Goal: Task Accomplishment & Management: Use online tool/utility

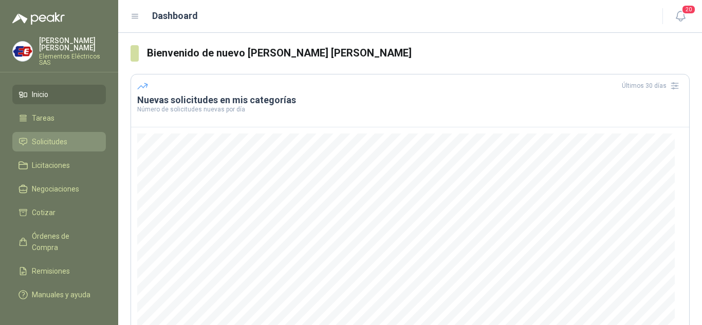
click at [49, 135] on link "Solicitudes" at bounding box center [59, 142] width 94 height 20
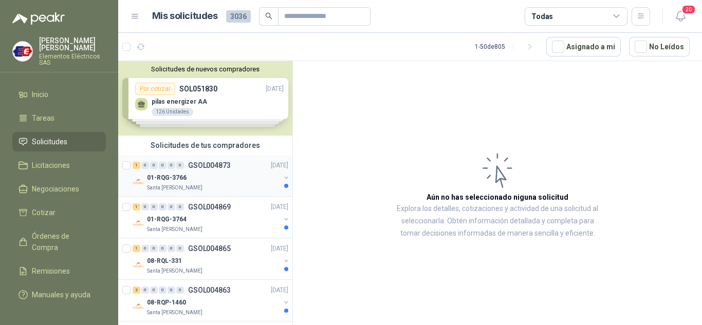
click at [172, 176] on p "01-RQG-3766" at bounding box center [167, 178] width 40 height 10
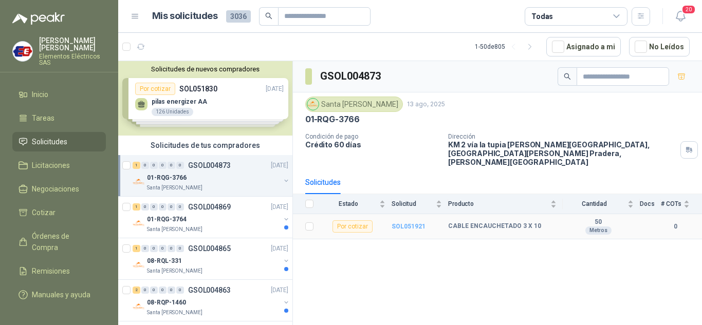
click at [412, 223] on b "SOL051921" at bounding box center [409, 226] width 34 height 7
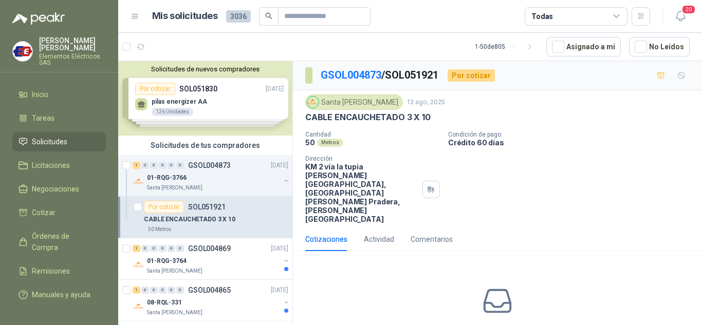
scroll to position [27, 0]
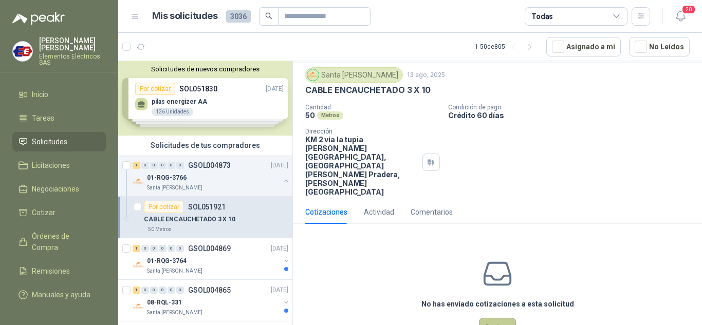
click at [489, 318] on button "Cotizar" at bounding box center [497, 328] width 37 height 20
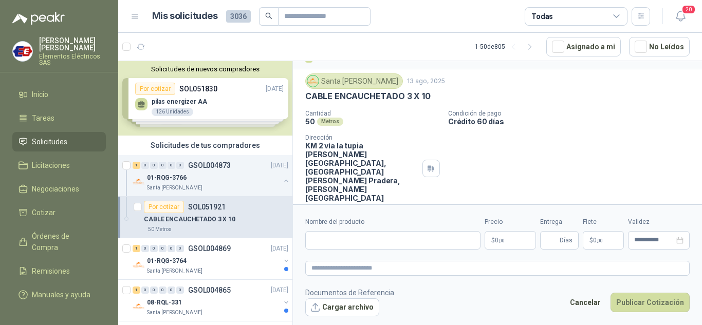
scroll to position [20, 0]
drag, startPoint x: 338, startPoint y: 240, endPoint x: 344, endPoint y: 233, distance: 8.4
click at [339, 239] on input "Nombre del producto" at bounding box center [392, 240] width 175 height 19
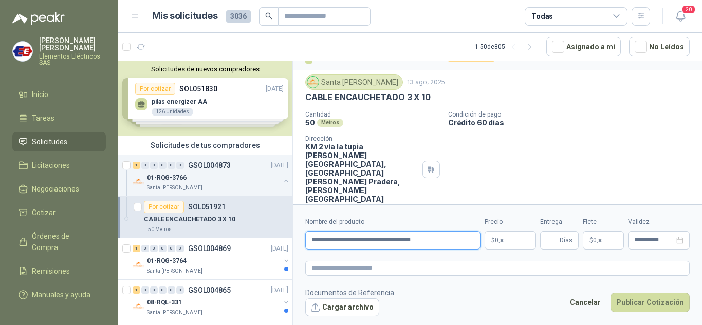
type input "**********"
click at [505, 240] on p "$ 0 ,00" at bounding box center [510, 240] width 51 height 19
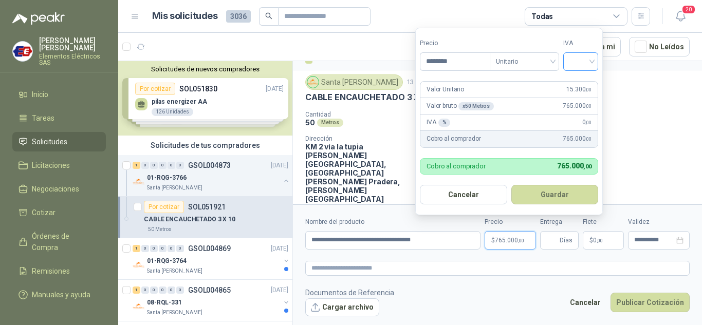
type input "********"
click at [590, 59] on input "search" at bounding box center [581, 60] width 23 height 15
drag, startPoint x: 583, startPoint y: 84, endPoint x: 584, endPoint y: 174, distance: 90.5
click at [582, 84] on div "19%" at bounding box center [583, 82] width 19 height 11
click at [565, 240] on span "Días" at bounding box center [566, 240] width 13 height 17
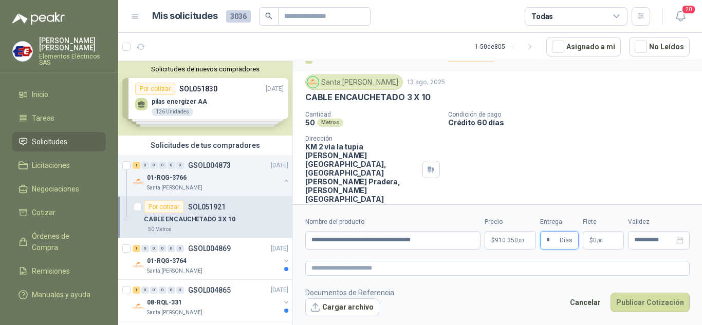
type input "*"
click at [587, 220] on label "Flete" at bounding box center [603, 222] width 41 height 10
click at [599, 244] on p "$ 0 ,00" at bounding box center [603, 240] width 41 height 19
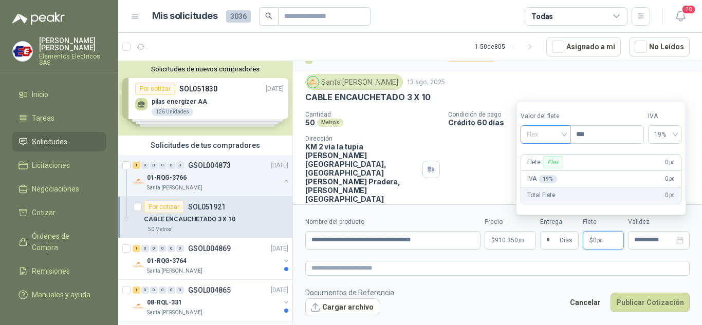
click at [561, 136] on span "Flex" at bounding box center [546, 134] width 38 height 15
click at [542, 172] on div "Incluido" at bounding box center [546, 172] width 35 height 11
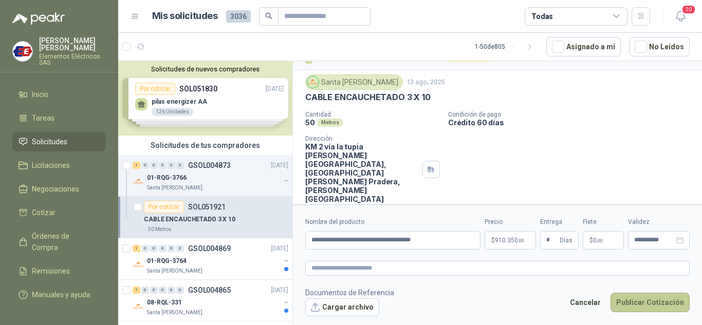
click at [646, 302] on button "Publicar Cotización" at bounding box center [650, 303] width 79 height 20
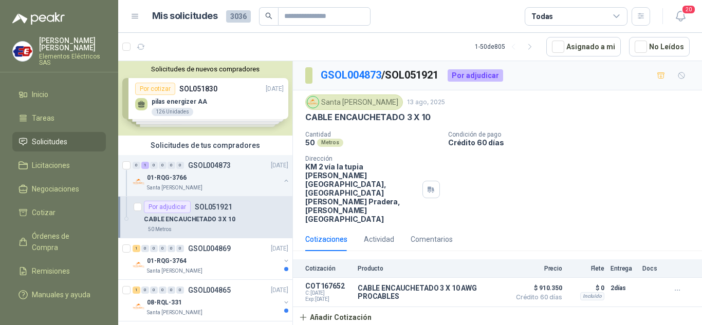
scroll to position [0, 0]
click at [676, 286] on icon "button" at bounding box center [677, 290] width 9 height 9
click at [628, 216] on button "Editar" at bounding box center [657, 214] width 82 height 16
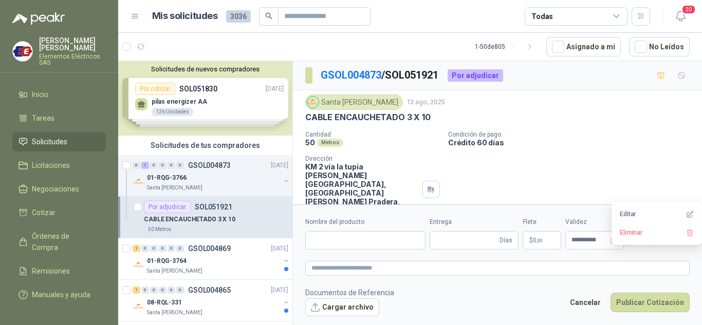
type input "**********"
type input "*"
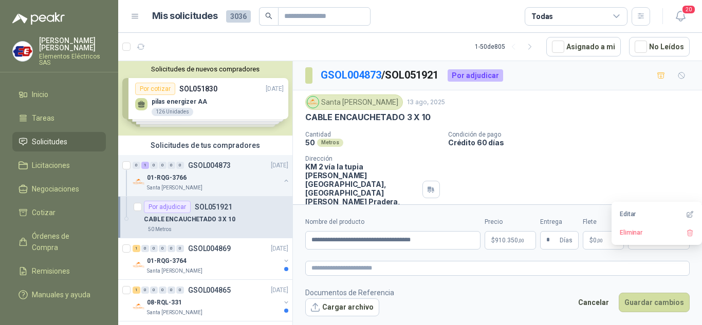
click at [507, 243] on span "910.350 ,00" at bounding box center [509, 240] width 29 height 6
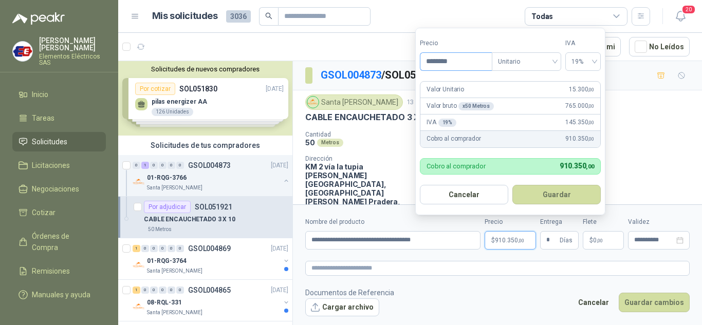
click at [436, 58] on input "********" at bounding box center [455, 61] width 71 height 17
type input "********"
click at [554, 190] on button "Guardar" at bounding box center [557, 195] width 88 height 20
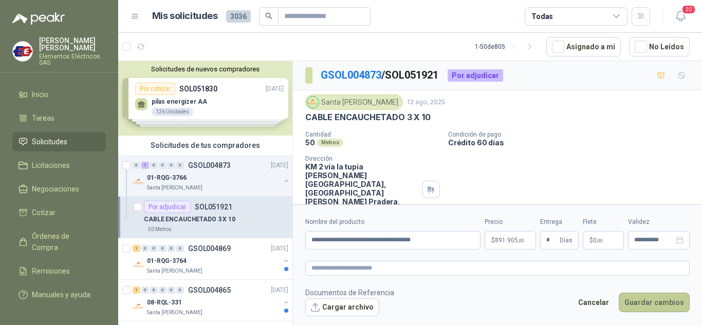
click at [642, 305] on button "Guardar cambios" at bounding box center [654, 303] width 71 height 20
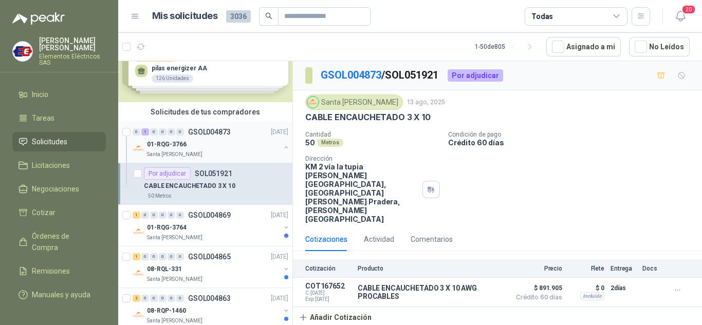
scroll to position [51, 0]
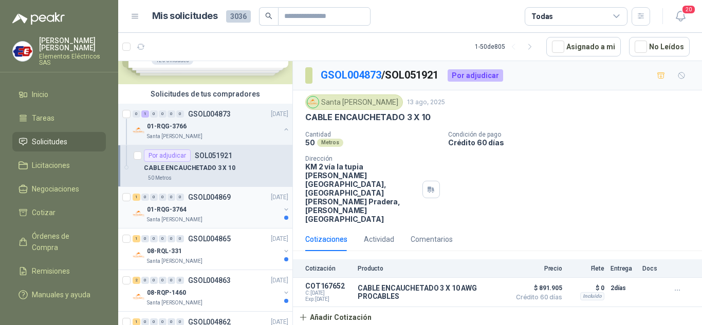
click at [159, 203] on div "1 0 0 0 0 0 GSOL004869 [DATE]" at bounding box center [212, 197] width 158 height 12
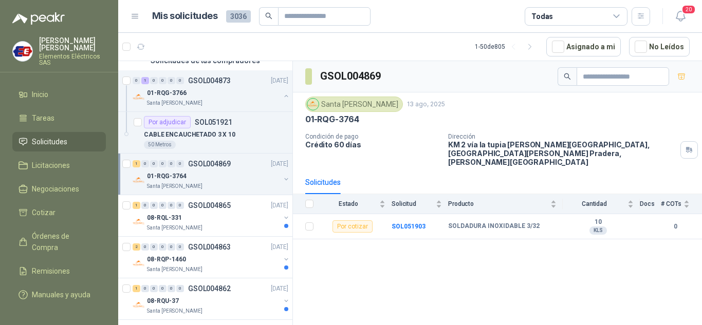
scroll to position [103, 0]
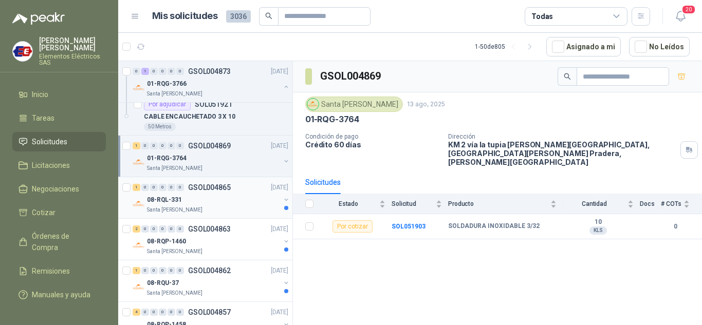
click at [163, 194] on div "08-RQL-331" at bounding box center [213, 200] width 133 height 12
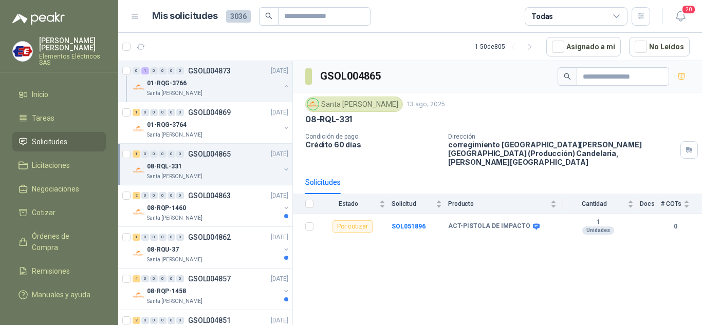
scroll to position [154, 0]
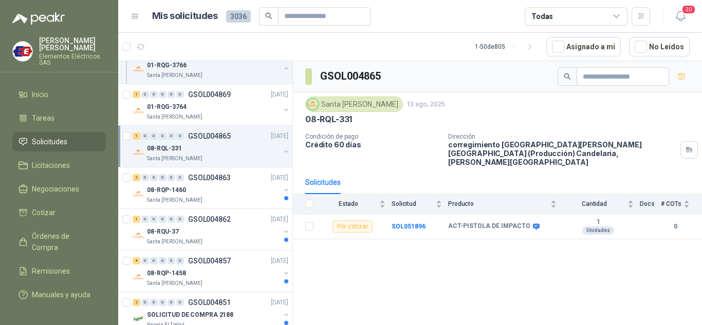
click at [163, 194] on p "08-RQP-1460" at bounding box center [166, 191] width 39 height 10
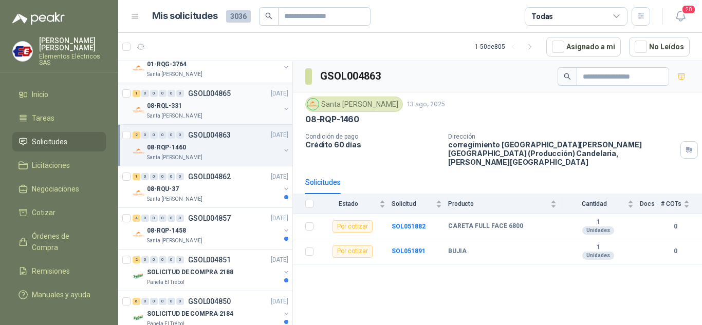
scroll to position [206, 0]
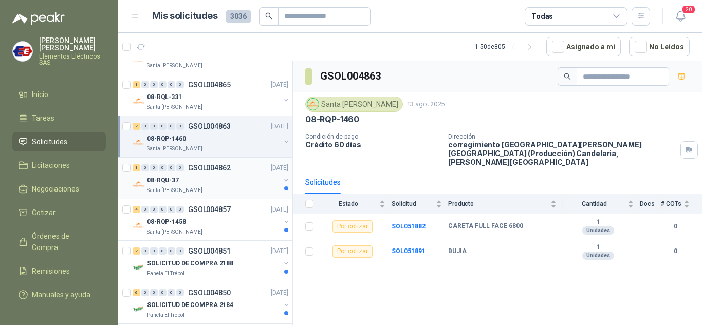
click at [163, 179] on p "08-RQU-37" at bounding box center [163, 181] width 32 height 10
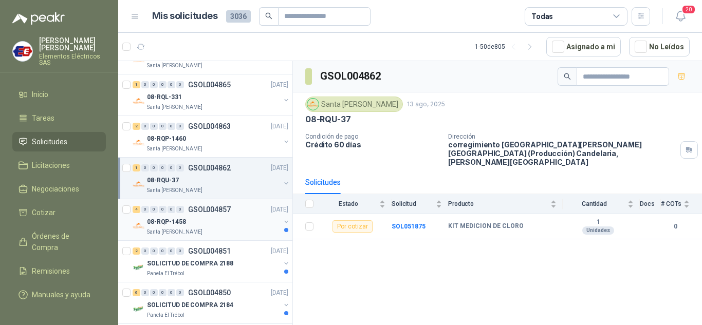
click at [160, 215] on div "4 0 0 0 0 0 GSOL004857 [DATE]" at bounding box center [212, 210] width 158 height 12
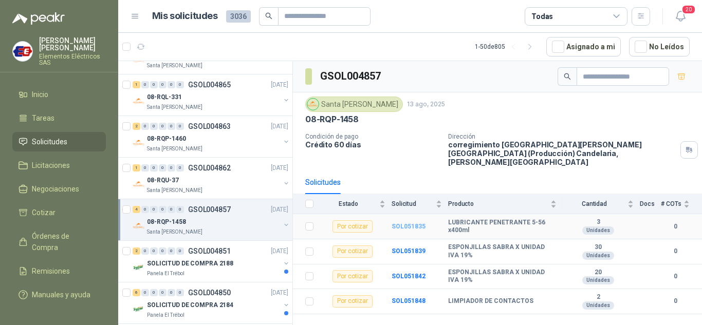
click at [408, 223] on b "SOL051835" at bounding box center [409, 226] width 34 height 7
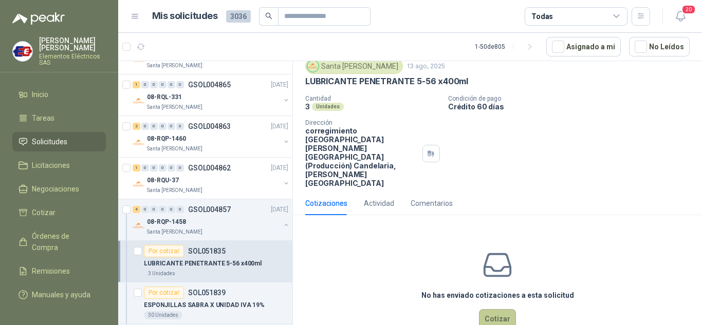
click at [495, 309] on button "Cotizar" at bounding box center [497, 319] width 37 height 20
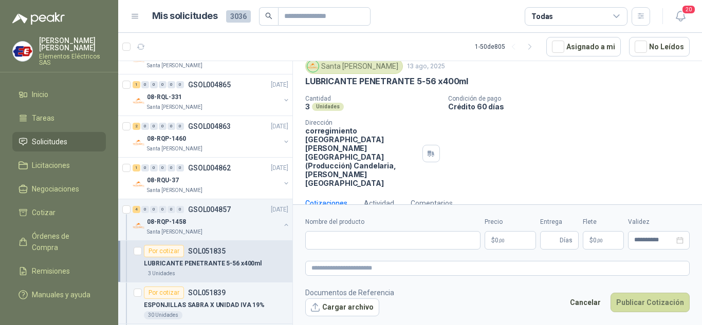
scroll to position [29, 0]
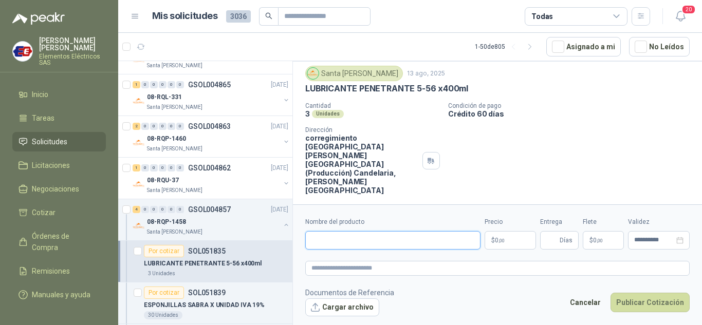
click at [316, 240] on input "Nombre del producto" at bounding box center [392, 240] width 175 height 19
type input "**********"
click at [611, 293] on button "Publicar Cotización" at bounding box center [650, 303] width 79 height 20
click at [499, 244] on p "$ 0 ,00" at bounding box center [510, 240] width 51 height 19
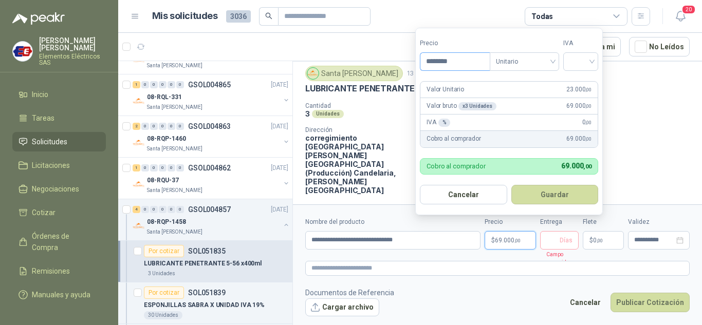
click at [436, 60] on input "********" at bounding box center [454, 61] width 69 height 17
type input "********"
click at [583, 64] on input "search" at bounding box center [581, 60] width 23 height 15
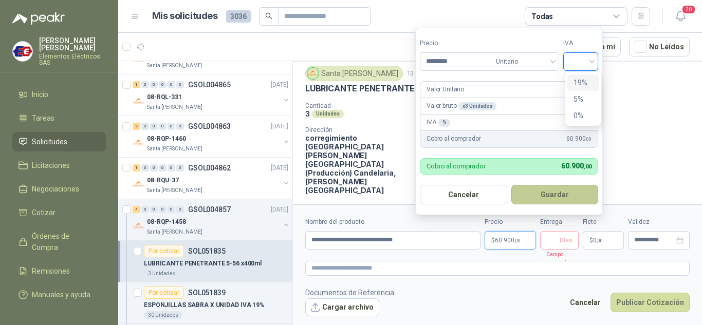
drag, startPoint x: 576, startPoint y: 82, endPoint x: 569, endPoint y: 185, distance: 102.5
click at [575, 85] on div "19%" at bounding box center [583, 82] width 19 height 11
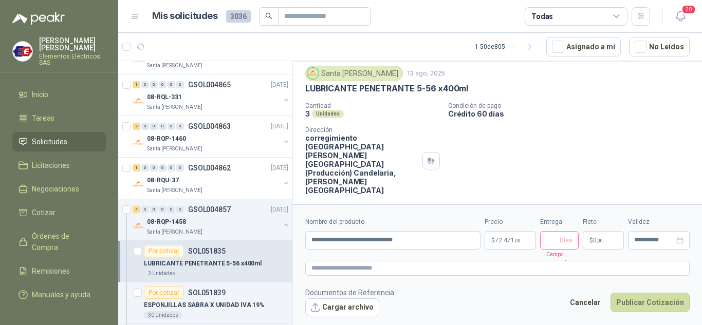
click at [560, 241] on span "Días" at bounding box center [566, 240] width 13 height 17
type input "*"
click at [591, 224] on label "Flete" at bounding box center [603, 222] width 41 height 10
click at [592, 244] on span "$" at bounding box center [592, 240] width 4 height 6
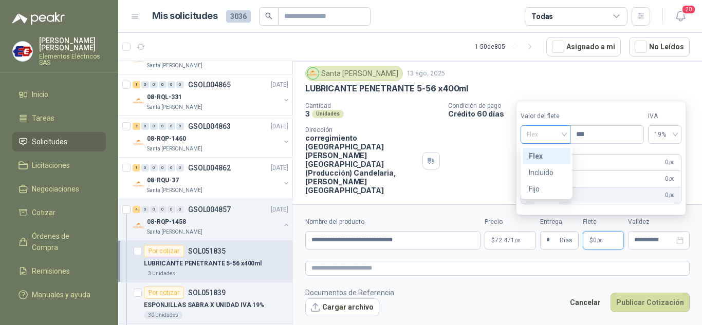
click at [552, 133] on span "Flex" at bounding box center [546, 134] width 38 height 15
click at [542, 169] on div "Incluido" at bounding box center [546, 172] width 35 height 11
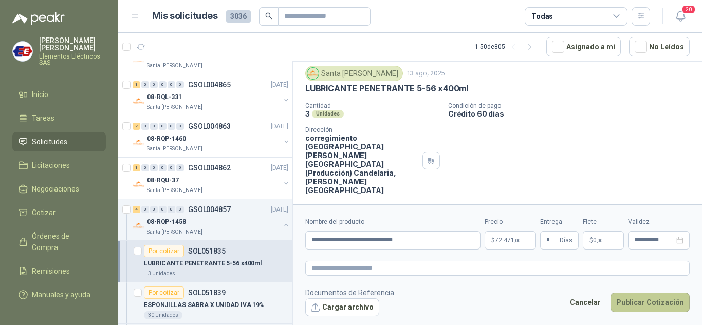
click at [659, 301] on button "Publicar Cotización" at bounding box center [650, 303] width 79 height 20
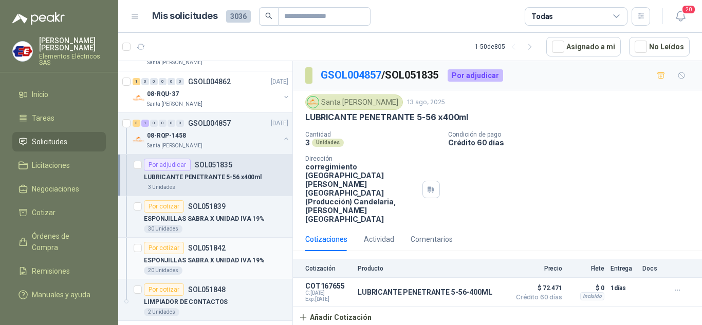
scroll to position [308, 0]
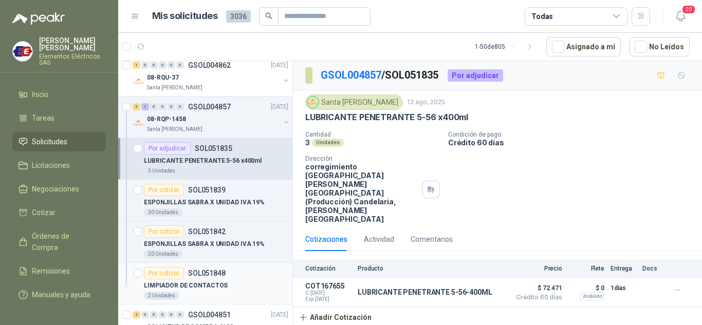
click at [167, 268] on div "Por cotizar" at bounding box center [164, 273] width 40 height 12
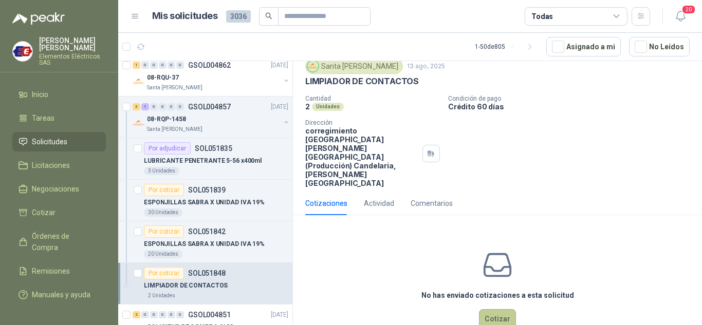
click at [496, 309] on button "Cotizar" at bounding box center [497, 319] width 37 height 20
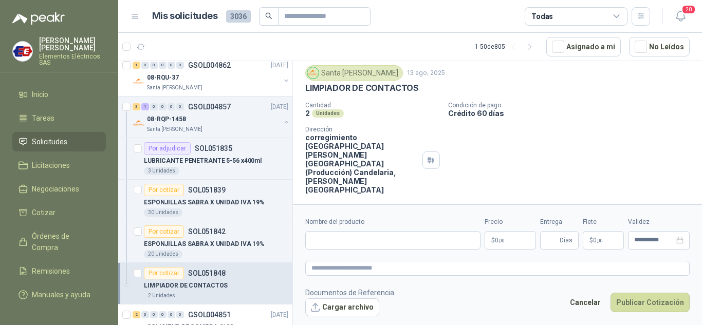
scroll to position [29, 0]
click at [343, 244] on input "Nombre del producto" at bounding box center [392, 240] width 175 height 19
click at [395, 243] on input "**********" at bounding box center [392, 240] width 175 height 19
type input "**********"
click at [504, 246] on p "$ 0 ,00" at bounding box center [510, 240] width 51 height 19
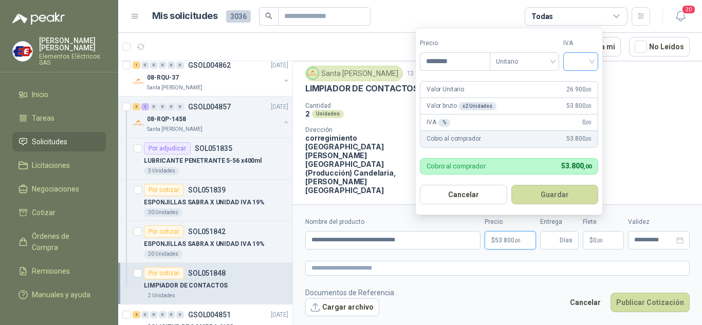
type input "********"
click at [592, 59] on input "search" at bounding box center [581, 60] width 23 height 15
drag, startPoint x: 578, startPoint y: 84, endPoint x: 574, endPoint y: 190, distance: 105.5
click at [578, 95] on div "19% 5% 0%" at bounding box center [583, 99] width 31 height 49
click at [555, 240] on input "Entrega" at bounding box center [551, 240] width 11 height 17
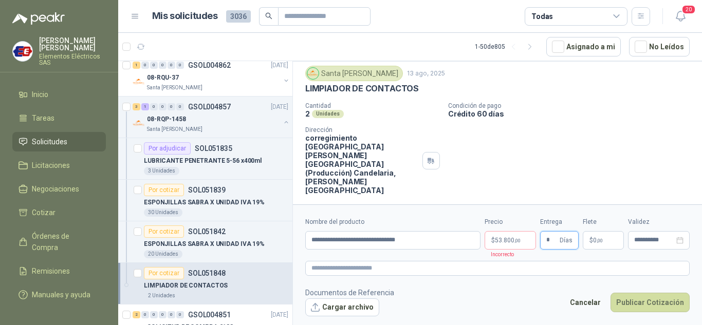
type input "*"
click at [586, 216] on form "**********" at bounding box center [497, 267] width 409 height 124
click at [591, 240] on span "$" at bounding box center [592, 240] width 4 height 6
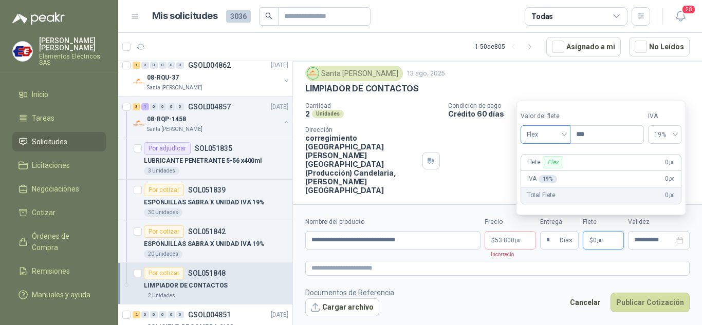
click at [561, 129] on span "Flex" at bounding box center [546, 134] width 38 height 15
click at [535, 176] on div "Incluido" at bounding box center [546, 172] width 35 height 11
click at [629, 302] on button "Publicar Cotización" at bounding box center [650, 303] width 79 height 20
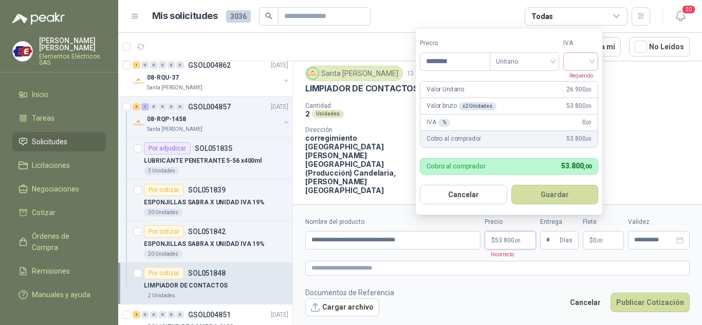
drag, startPoint x: 515, startPoint y: 244, endPoint x: 682, endPoint y: 101, distance: 219.9
click at [517, 242] on p "$ 53.800 ,00" at bounding box center [510, 240] width 51 height 19
click at [588, 58] on input "search" at bounding box center [581, 60] width 23 height 15
click at [578, 82] on div "19%" at bounding box center [583, 82] width 19 height 11
click at [627, 303] on button "Publicar Cotización" at bounding box center [650, 303] width 79 height 20
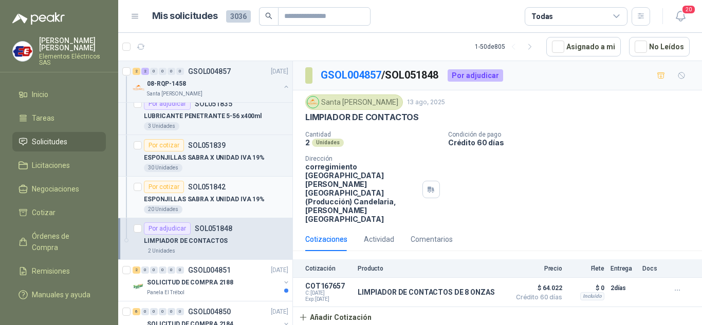
scroll to position [411, 0]
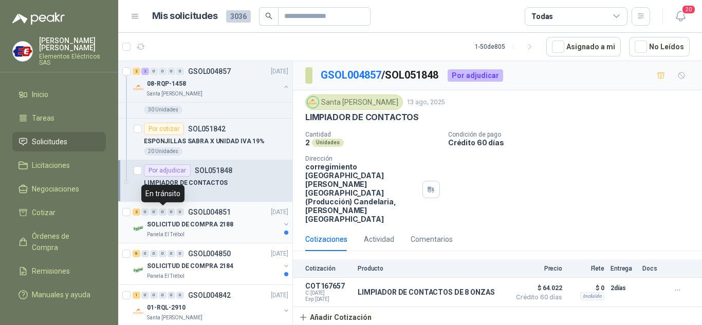
click at [164, 210] on div "0" at bounding box center [163, 212] width 8 height 7
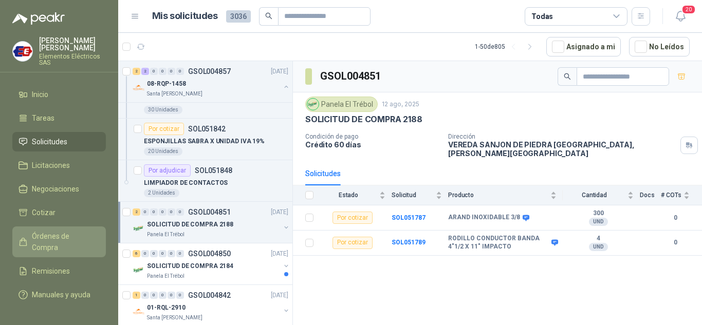
click at [51, 236] on span "Órdenes de Compra" at bounding box center [64, 242] width 64 height 23
